Goal: Find specific page/section: Find specific page/section

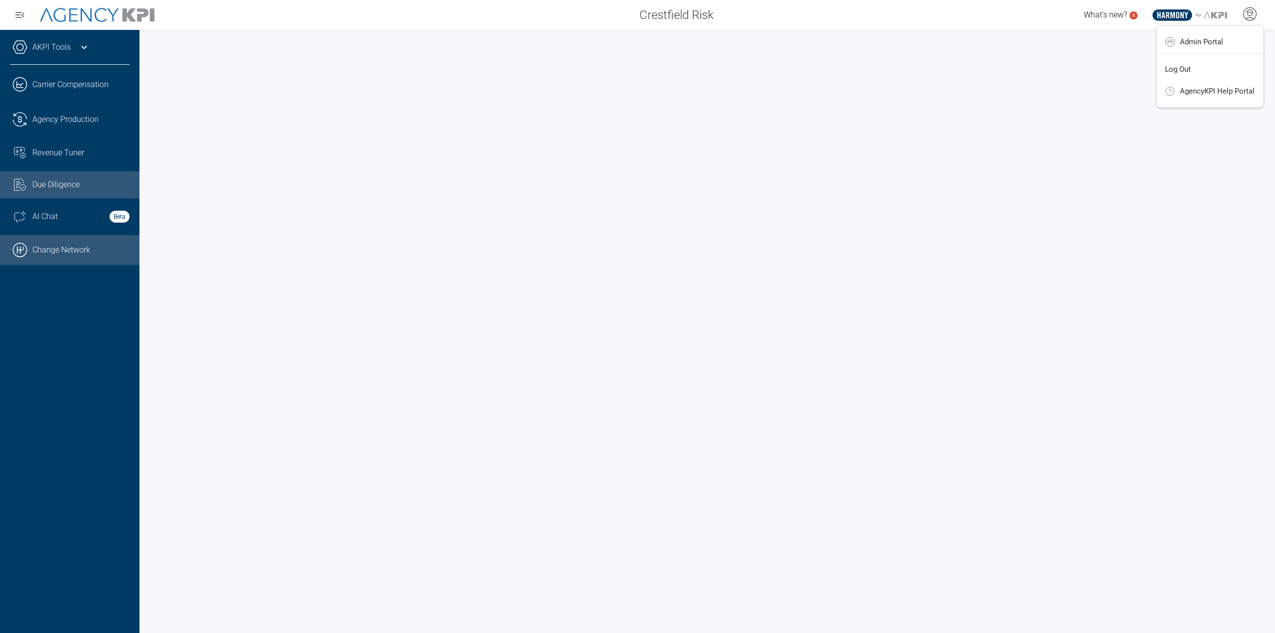
click at [62, 247] on link ".cls-1{fill:none;stroke:#000;stroke-linecap:round;stroke-linejoin:round;stroke-…" at bounding box center [69, 250] width 139 height 30
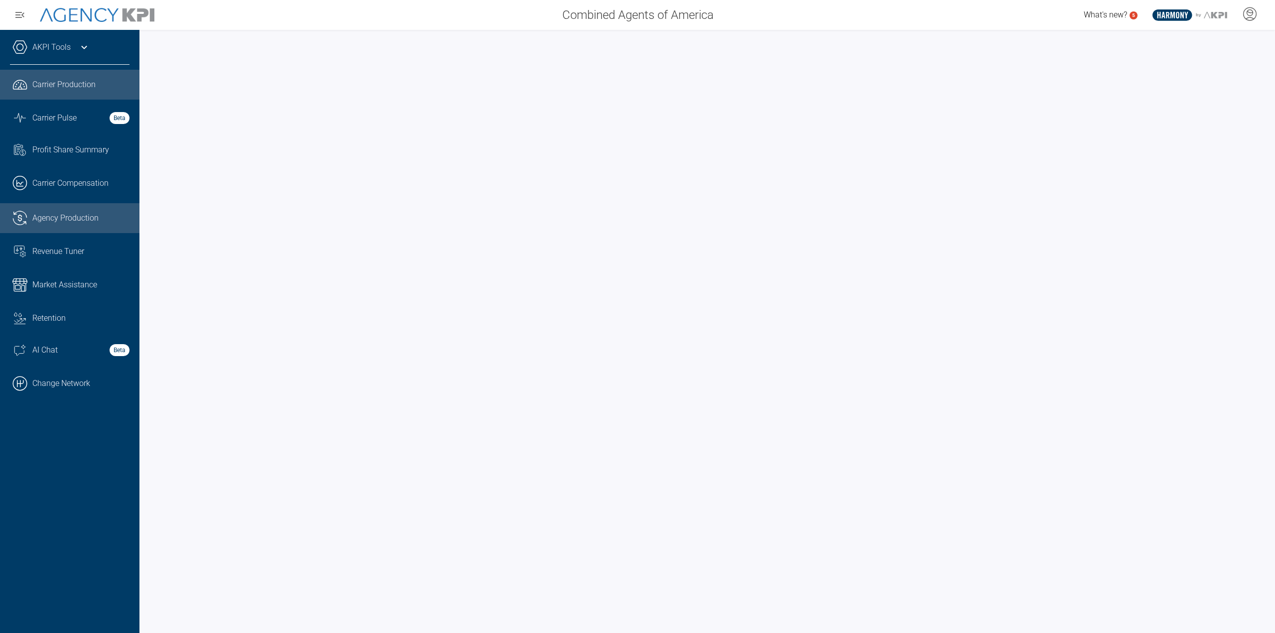
click at [48, 212] on span "Agency Production" at bounding box center [65, 218] width 66 height 12
